Goal: Use online tool/utility: Utilize a website feature to perform a specific function

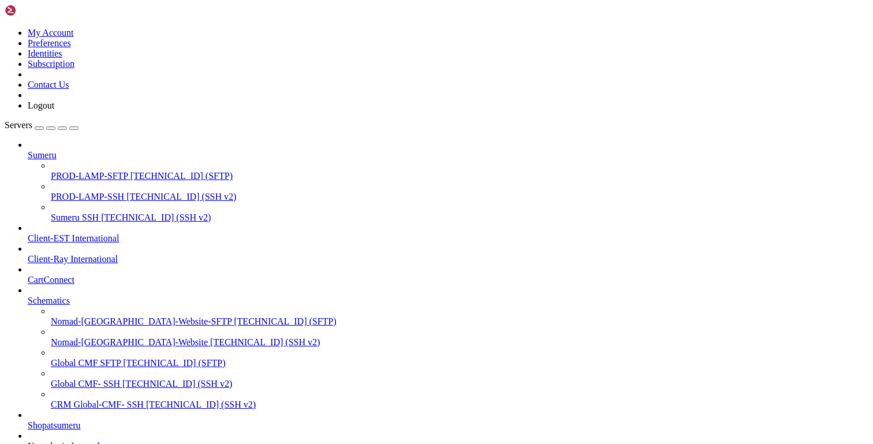
scroll to position [797, 0]
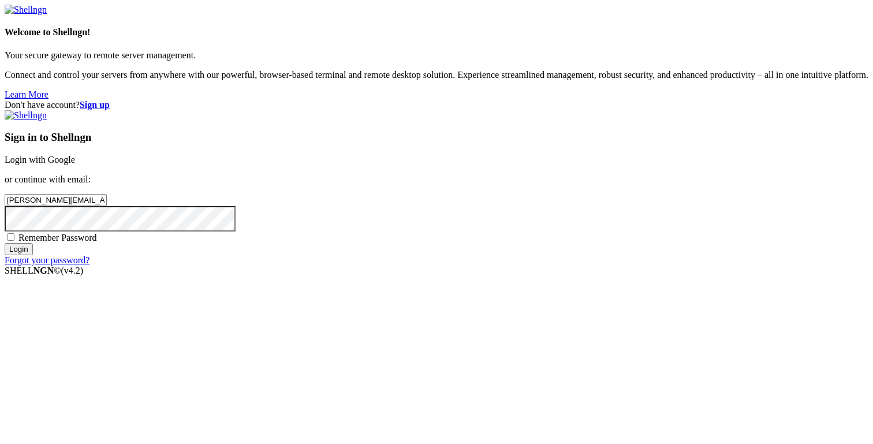
click at [33, 255] on input "Login" at bounding box center [19, 249] width 28 height 12
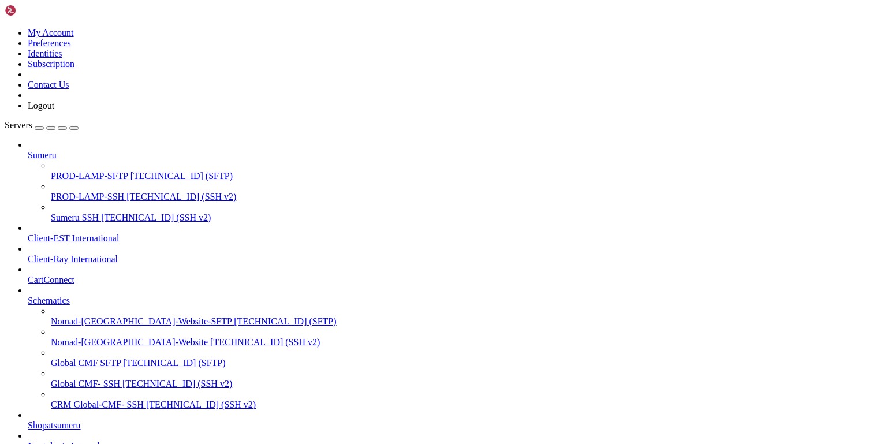
scroll to position [1076, 0]
